Goal: Task Accomplishment & Management: Use online tool/utility

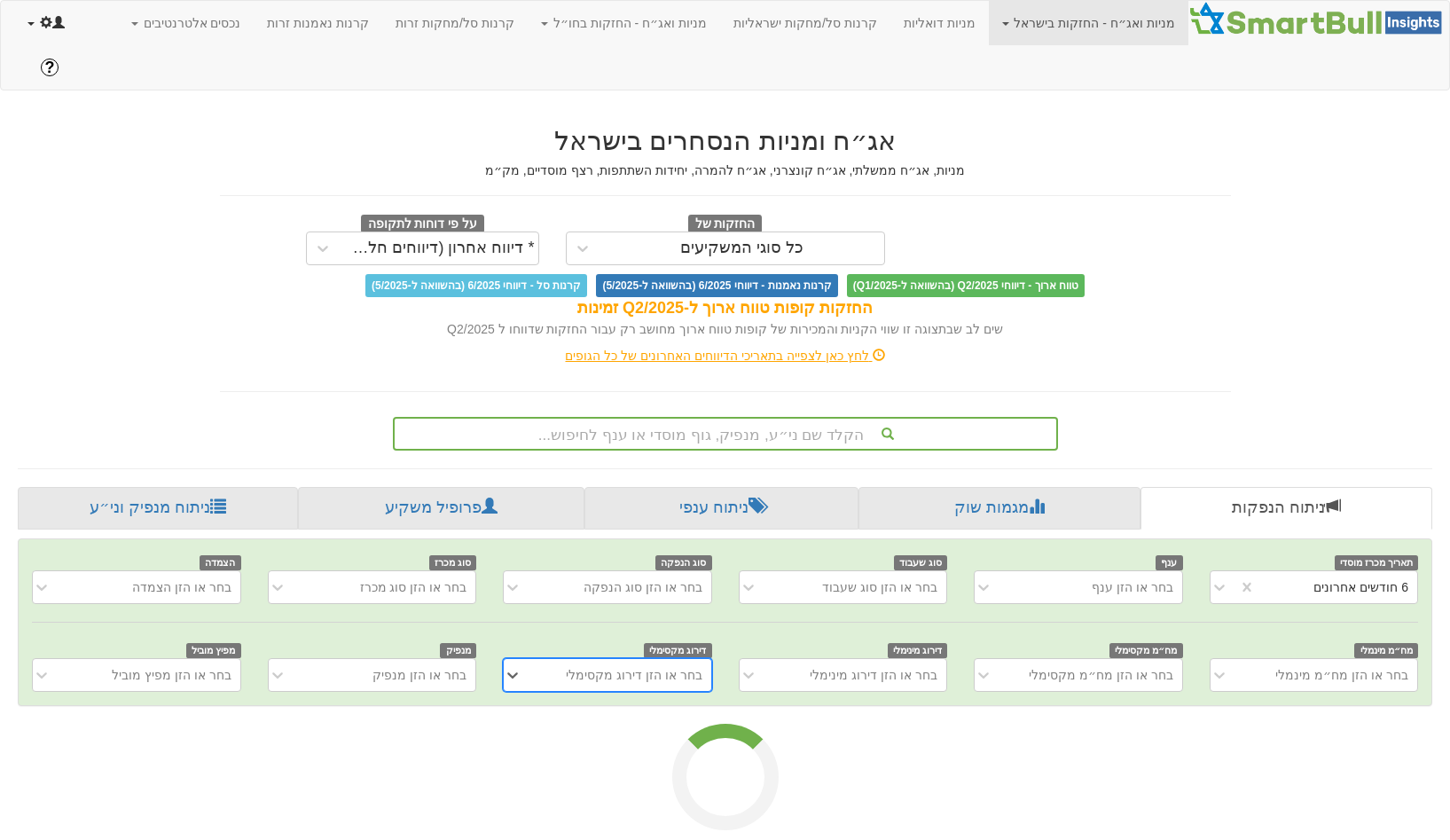
click at [40, 27] on span at bounding box center [46, 22] width 12 height 12
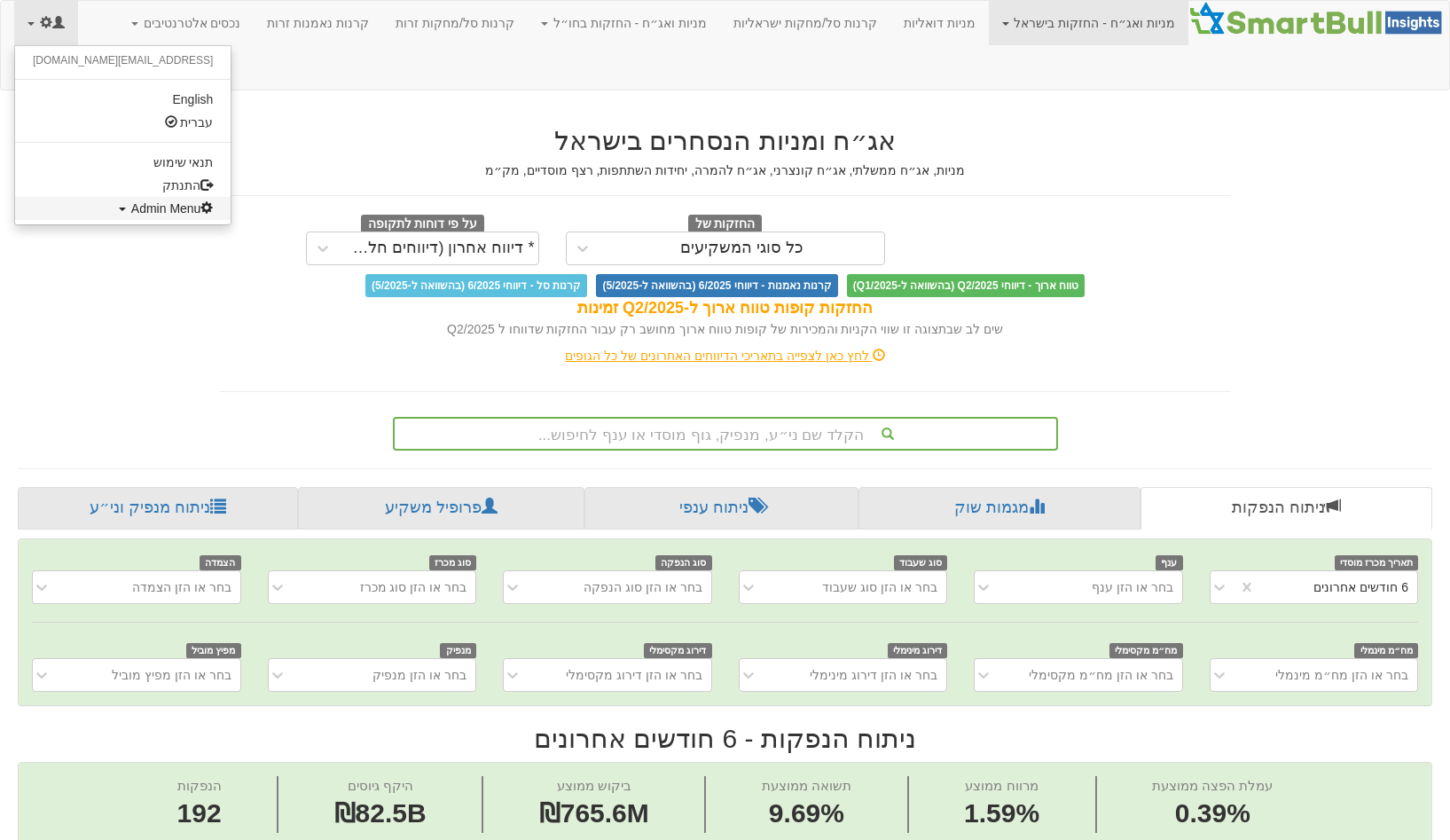
click at [131, 210] on span "Admin Menu" at bounding box center [172, 208] width 83 height 14
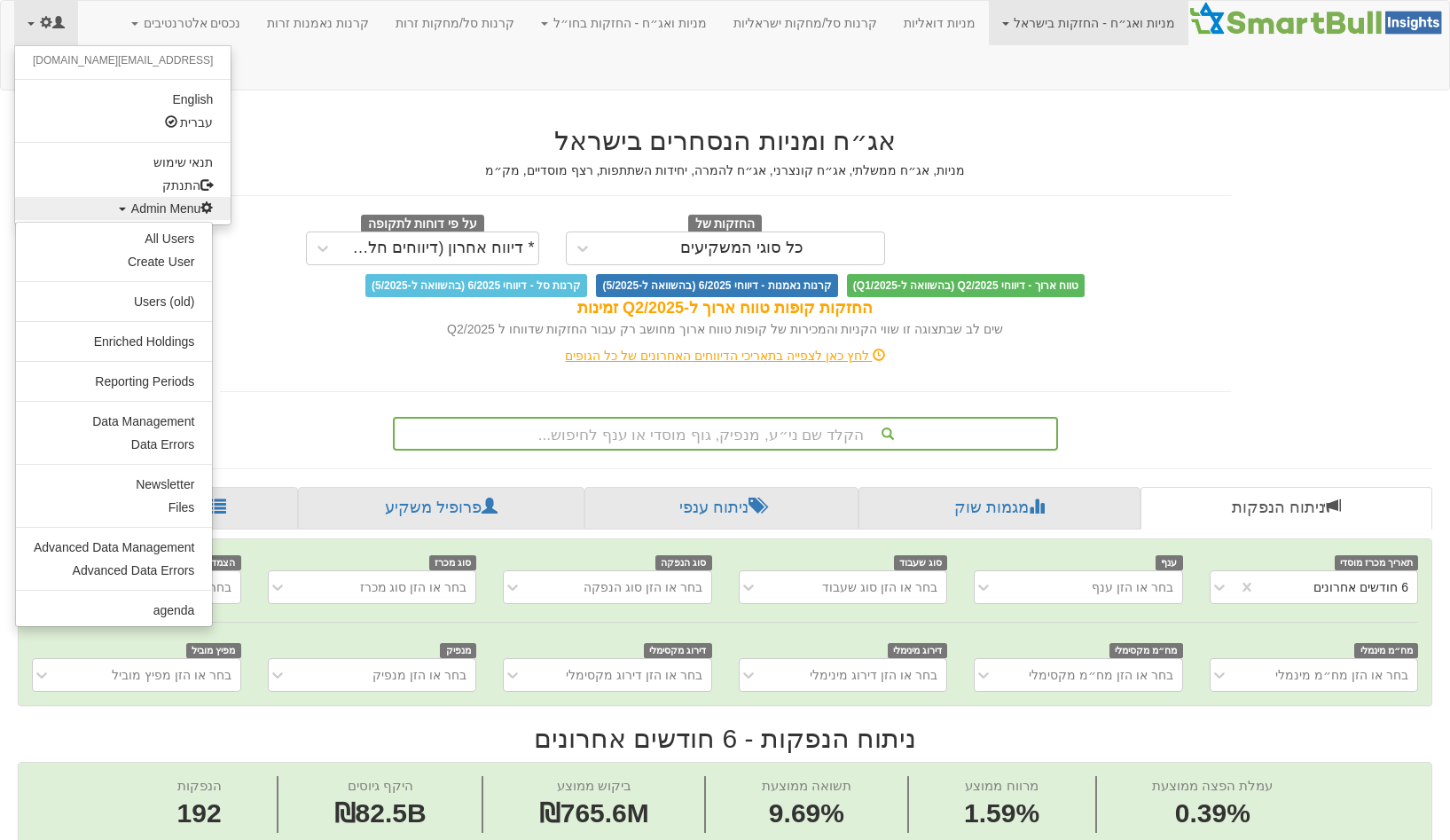
click at [140, 408] on ul "All Users Create User Users (old) Enriched Holdings Reporting Periods Data Mana…" at bounding box center [113, 424] width 198 height 406
click at [133, 417] on link "Data Management" at bounding box center [113, 420] width 196 height 23
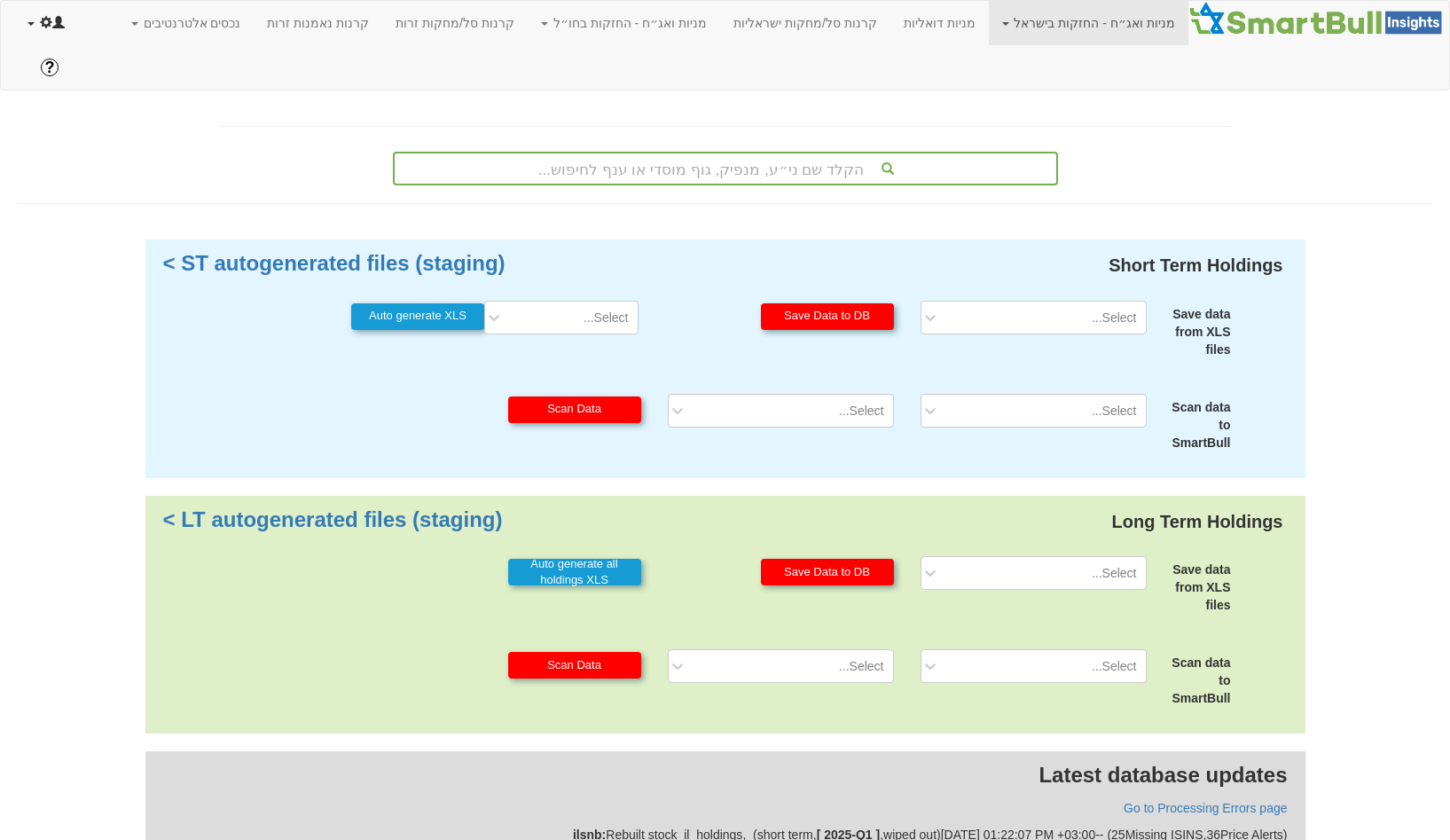
scroll to position [444, 0]
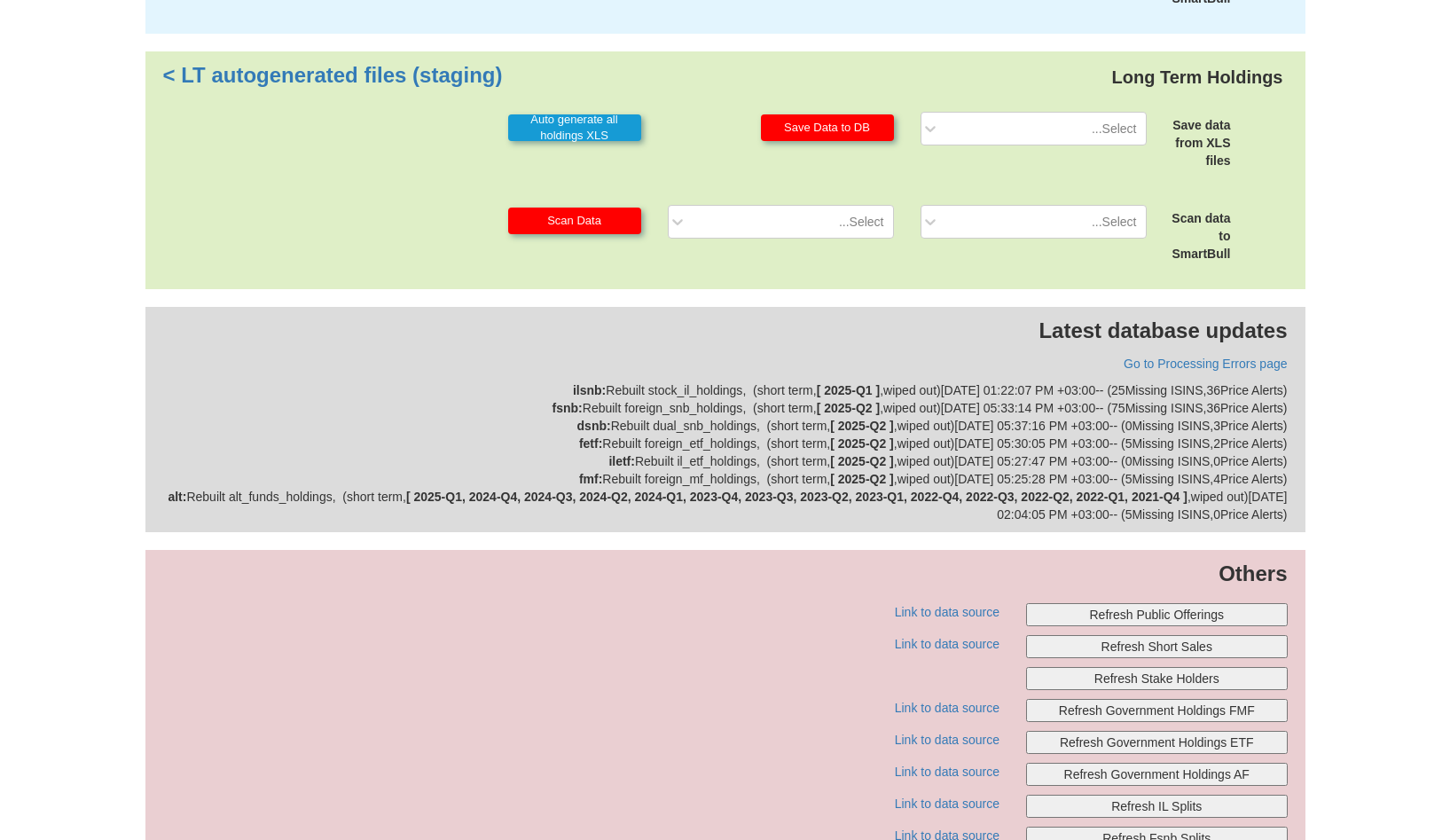
click at [1133, 559] on p "Others" at bounding box center [725, 574] width 1125 height 30
click at [1124, 603] on button "Refresh Public Offerings" at bounding box center [1157, 614] width 262 height 23
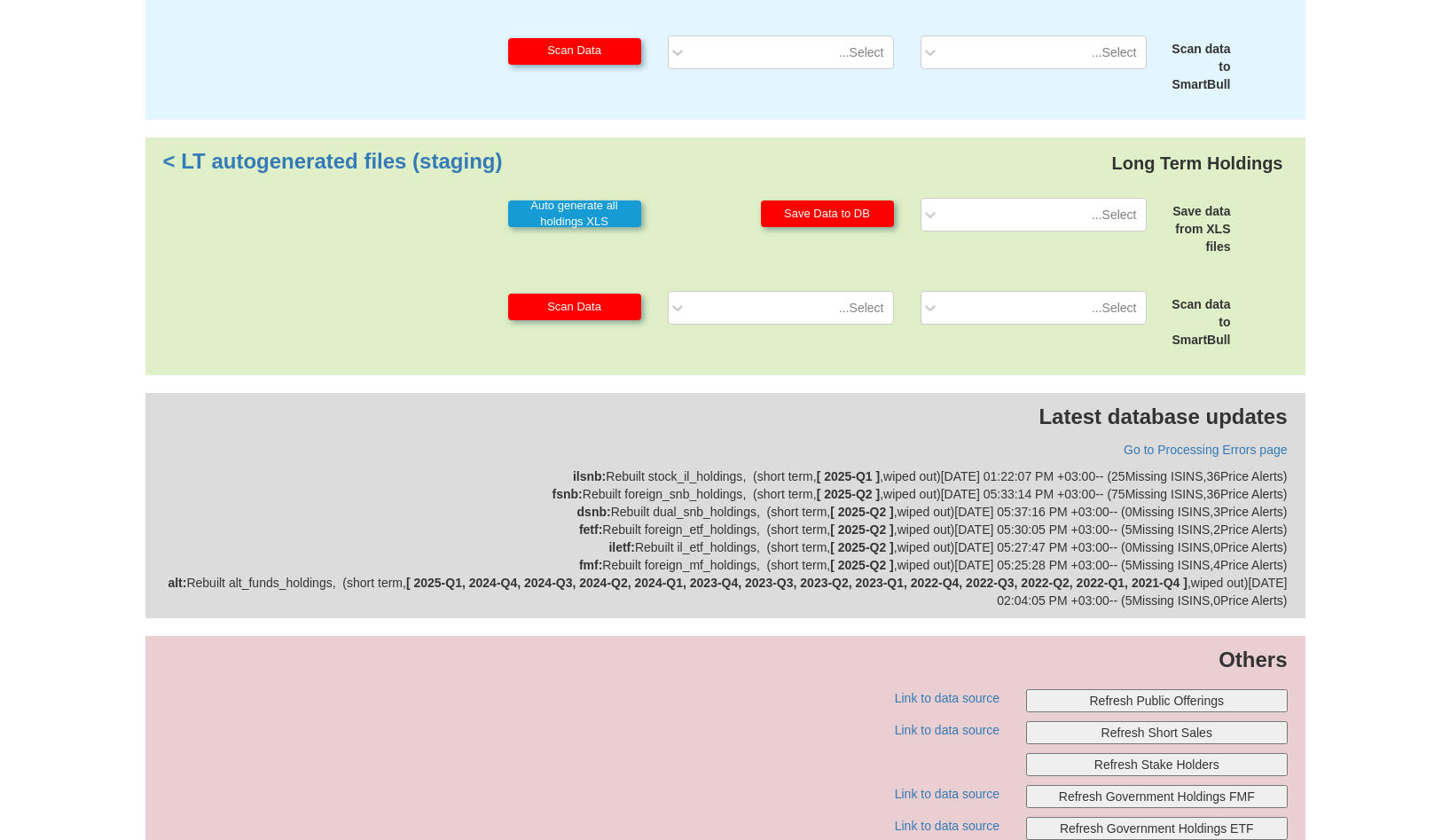
scroll to position [0, 0]
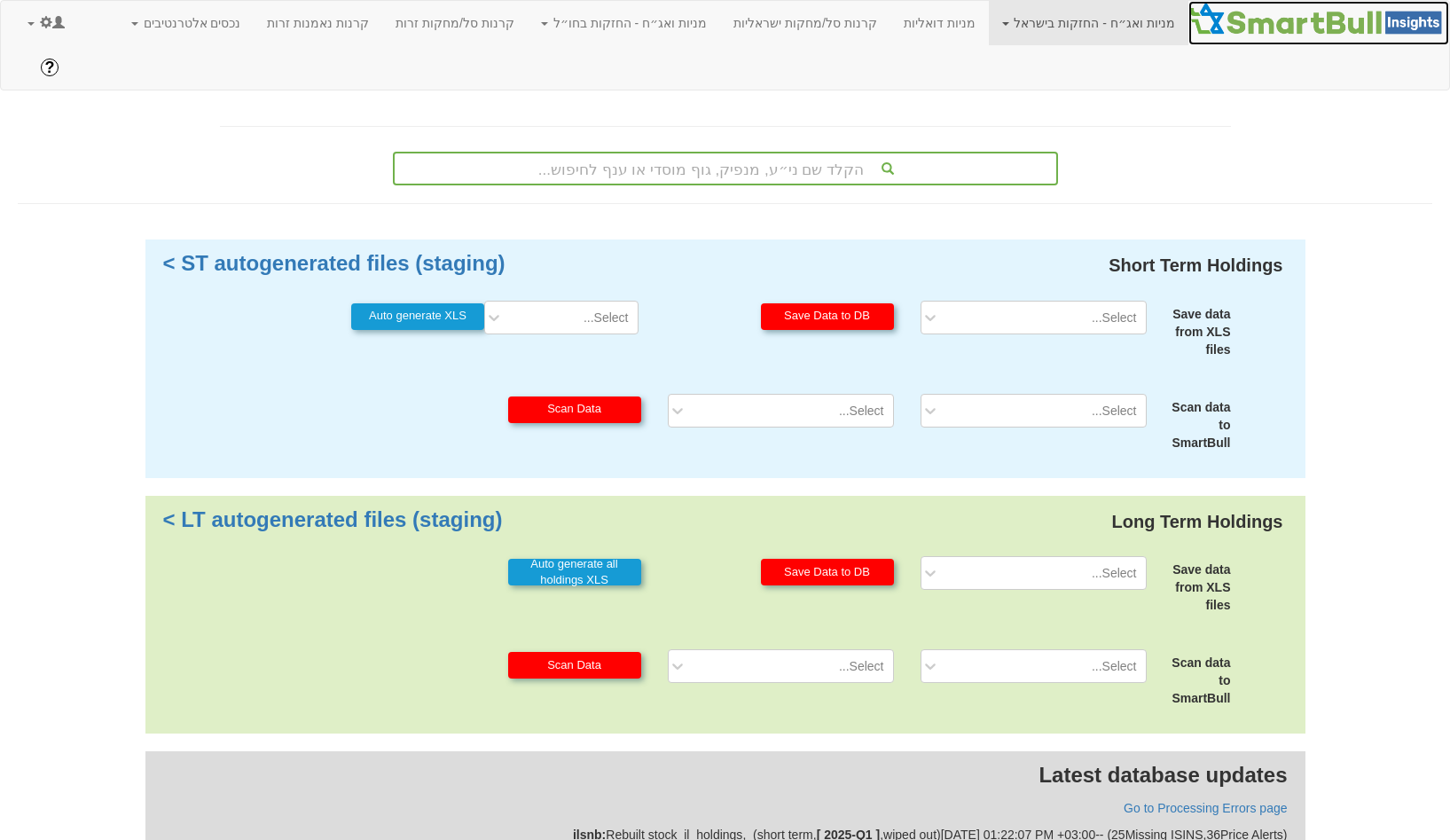
click at [1255, 37] on link at bounding box center [1319, 23] width 261 height 45
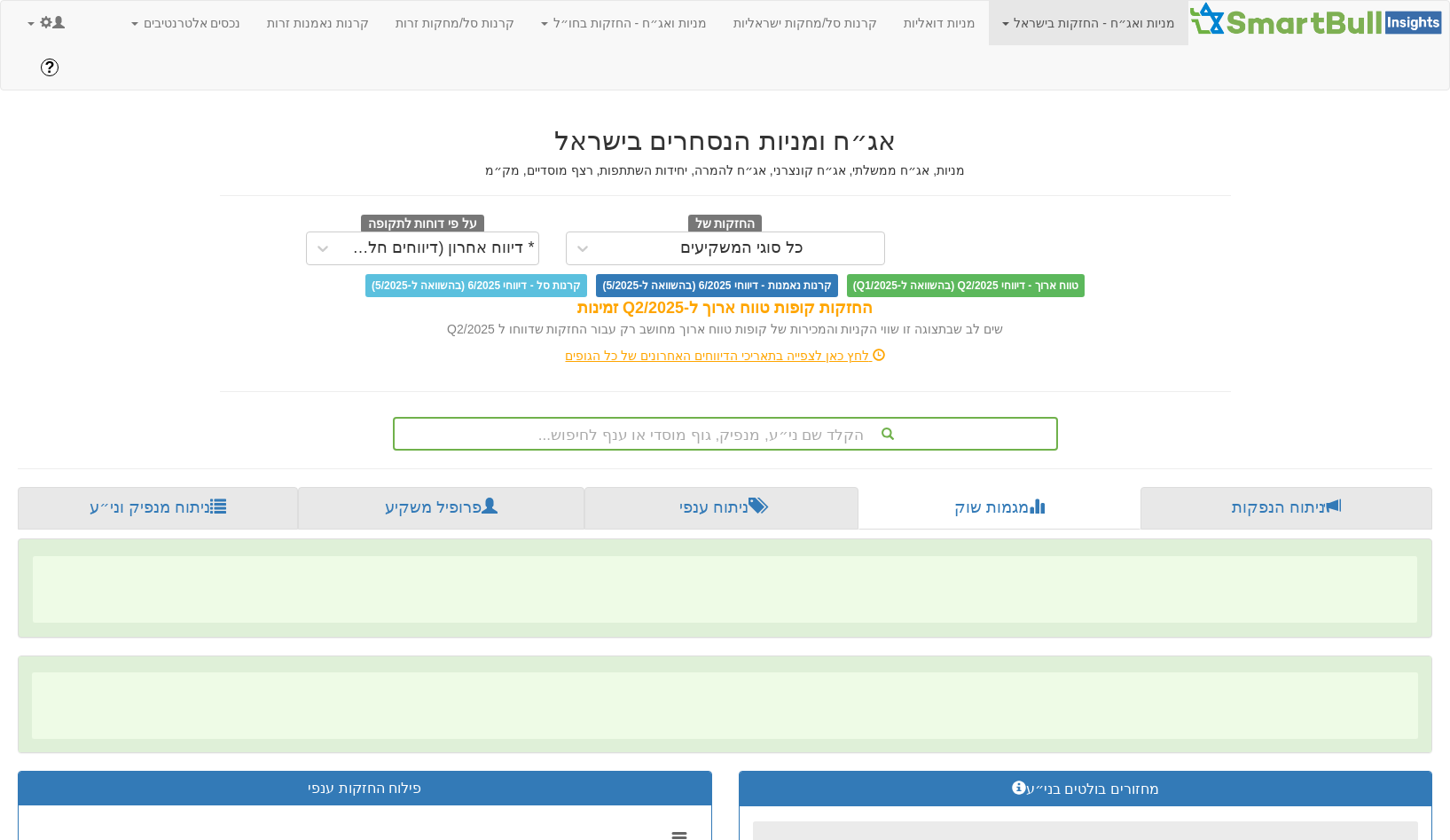
click at [631, 347] on div "לחץ כאן לצפייה בתאריכי הדיווחים האחרונים של כל הגופים" at bounding box center [726, 356] width 1038 height 18
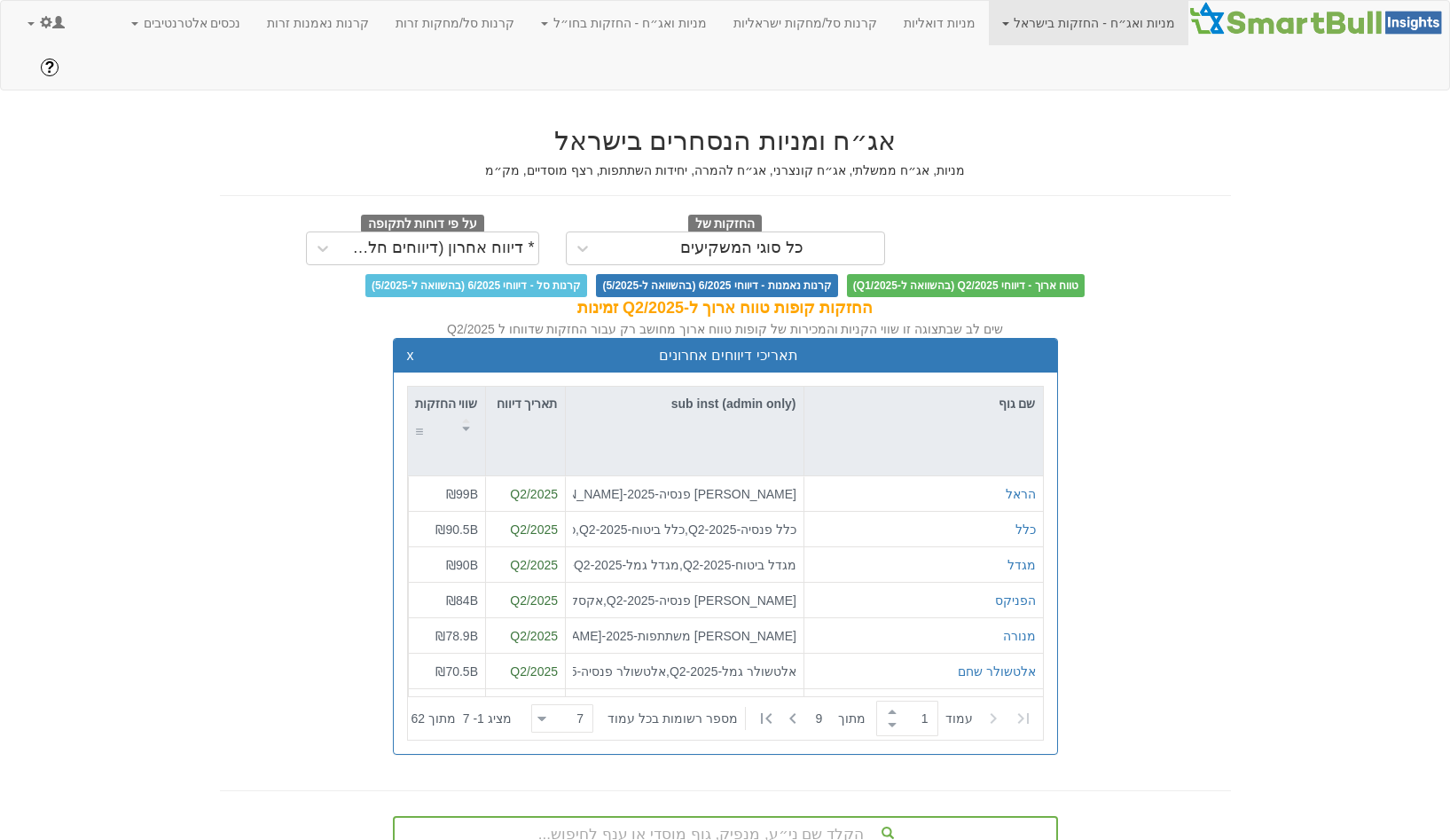
click at [442, 387] on div "שווי החזקות" at bounding box center [447, 414] width 78 height 54
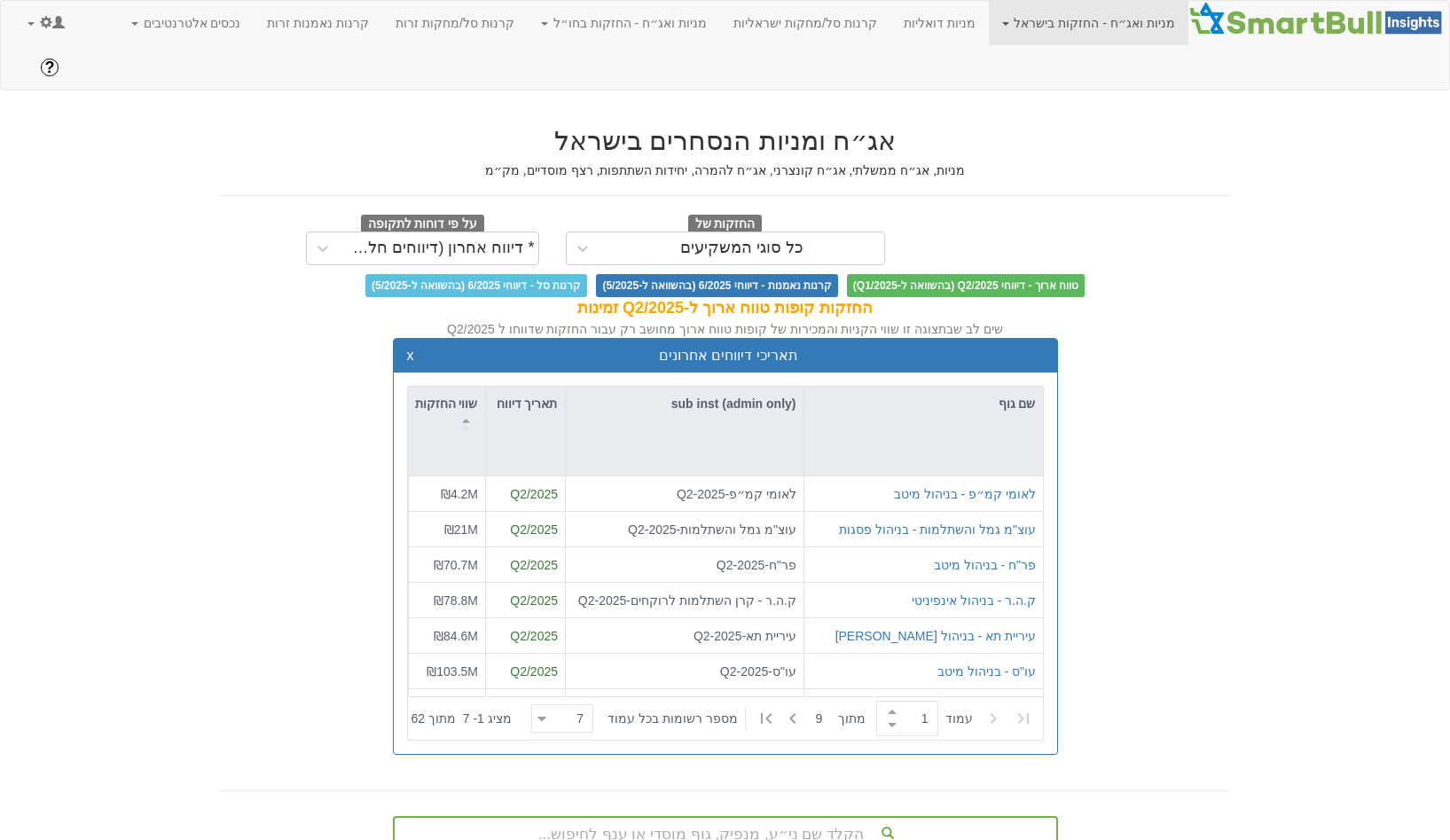
click at [567, 387] on div "sub inst (admin only)" at bounding box center [685, 430] width 239 height 88
click at [529, 387] on div "תאריך דיווח" at bounding box center [525, 414] width 79 height 54
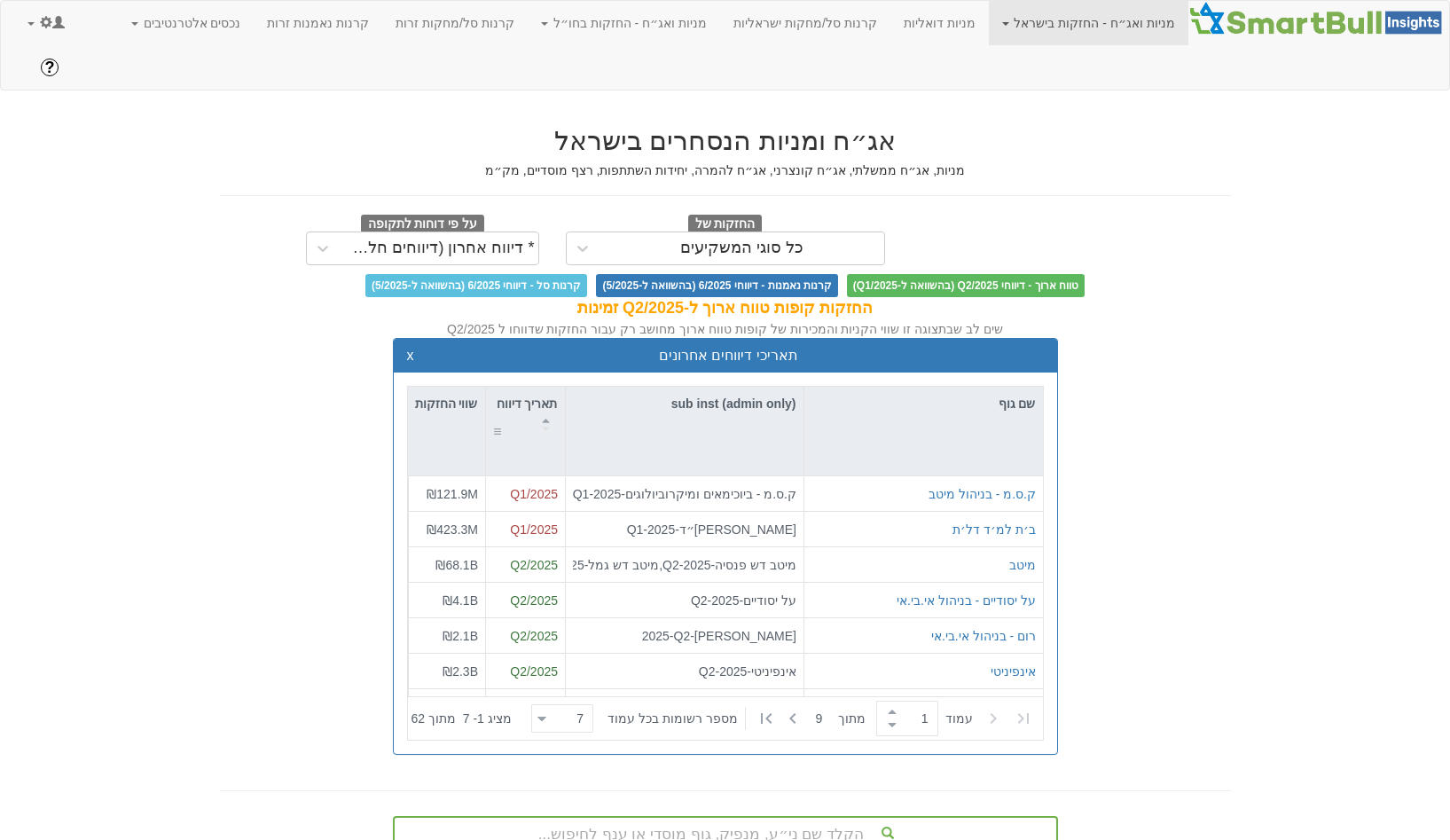
click at [529, 387] on div "תאריך דיווח" at bounding box center [525, 414] width 79 height 54
click at [1176, 420] on div "תאריכי דיווחים אחרונים x שם גוף sub inst (admin only) תאריך דיווח שווי החזקות ק…" at bounding box center [726, 556] width 1038 height 435
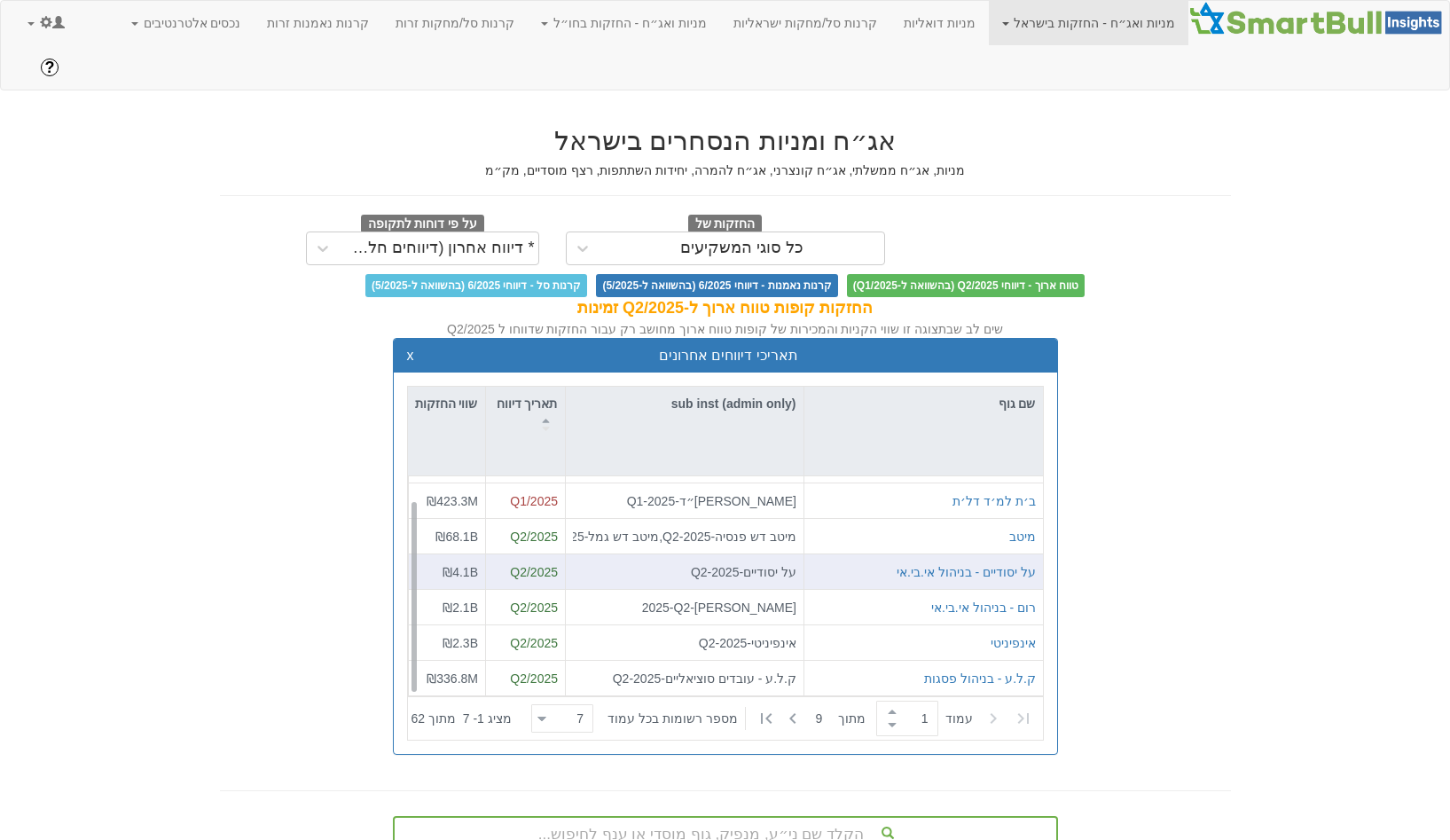
scroll to position [0, 0]
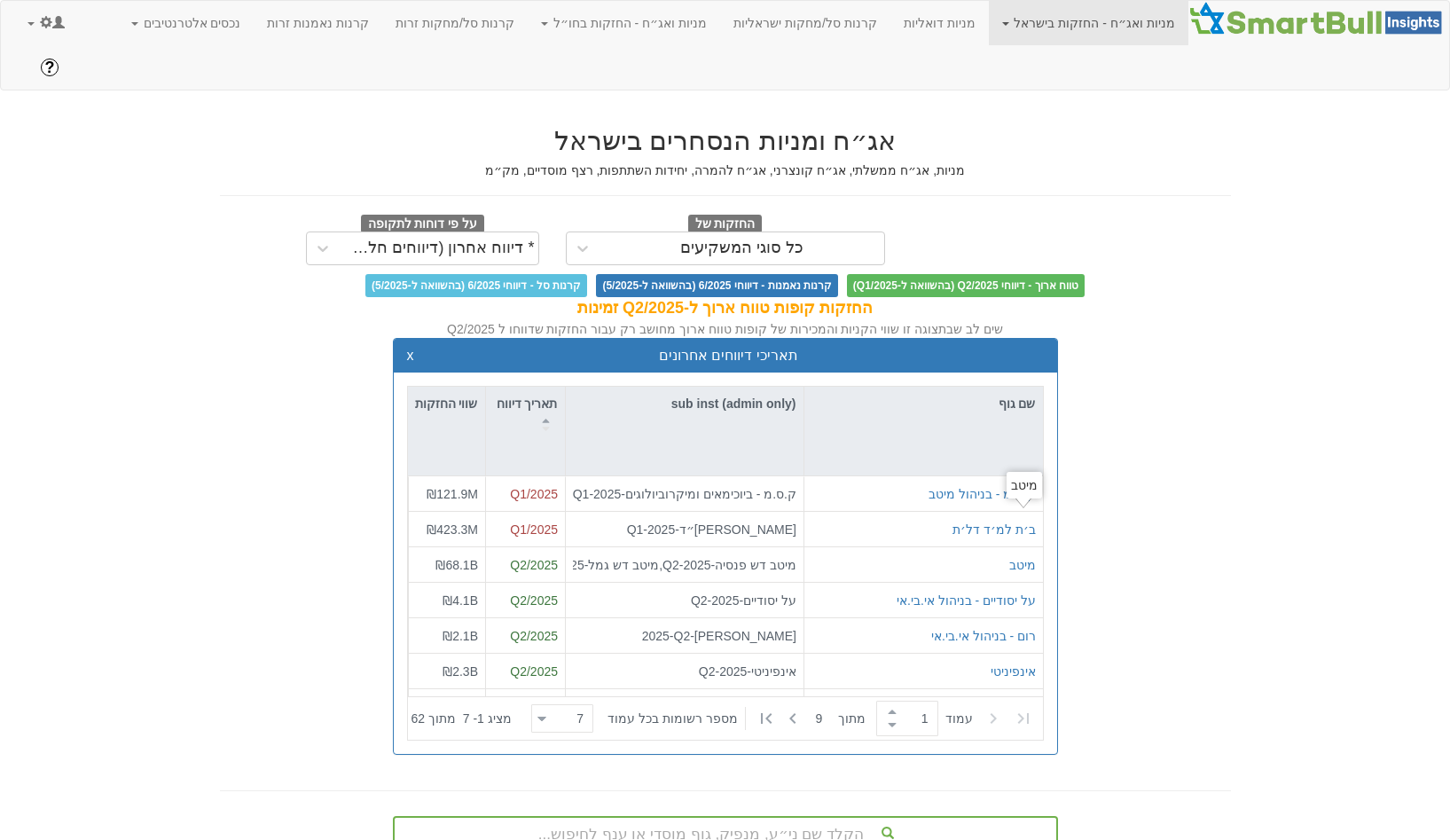
click at [1151, 476] on div "תאריכי דיווחים אחרונים x שם גוף sub inst (admin only) תאריך דיווח שווי החזקות ק…" at bounding box center [726, 556] width 1038 height 435
